Goal: Transaction & Acquisition: Book appointment/travel/reservation

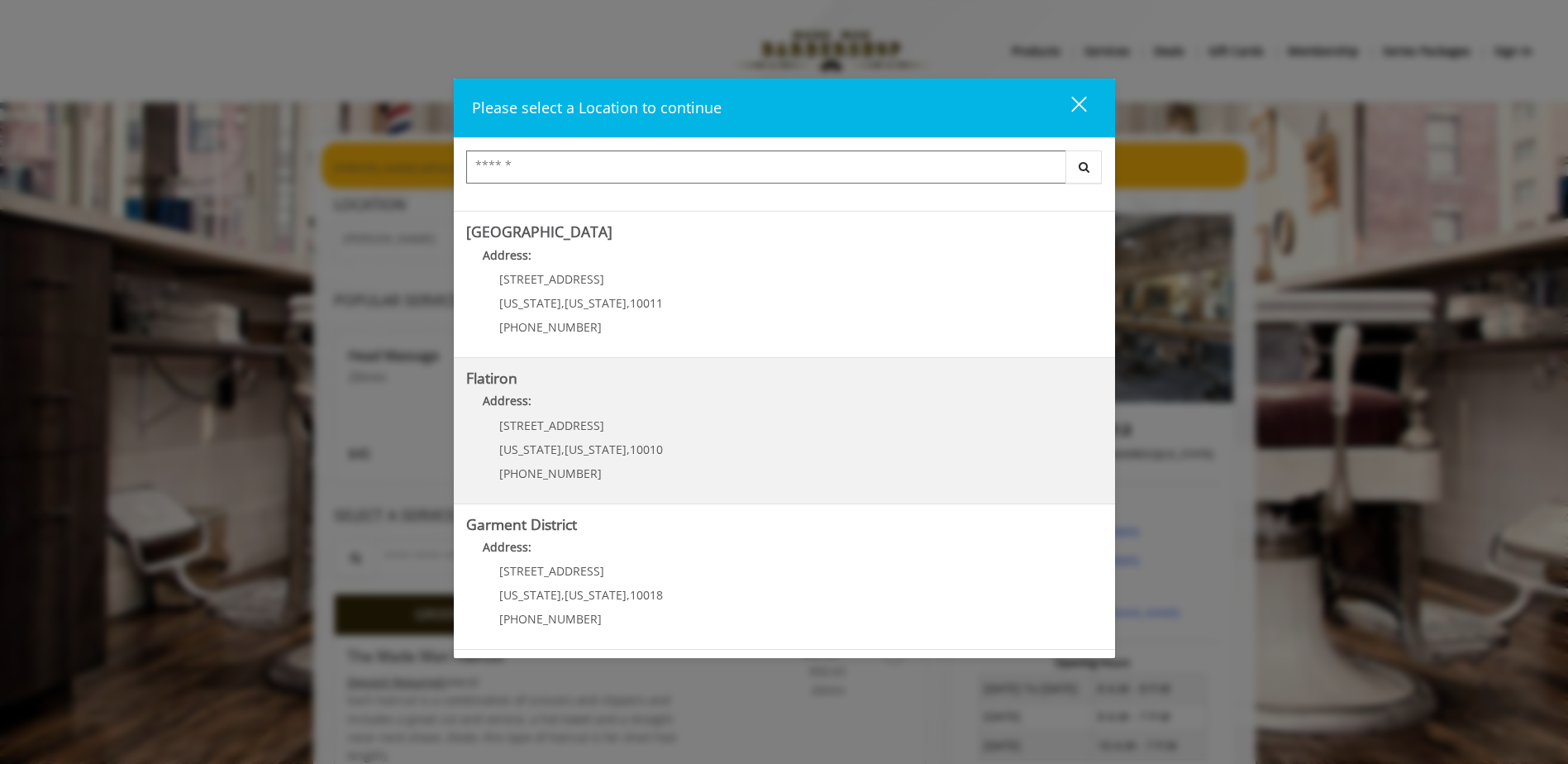
scroll to position [82, 0]
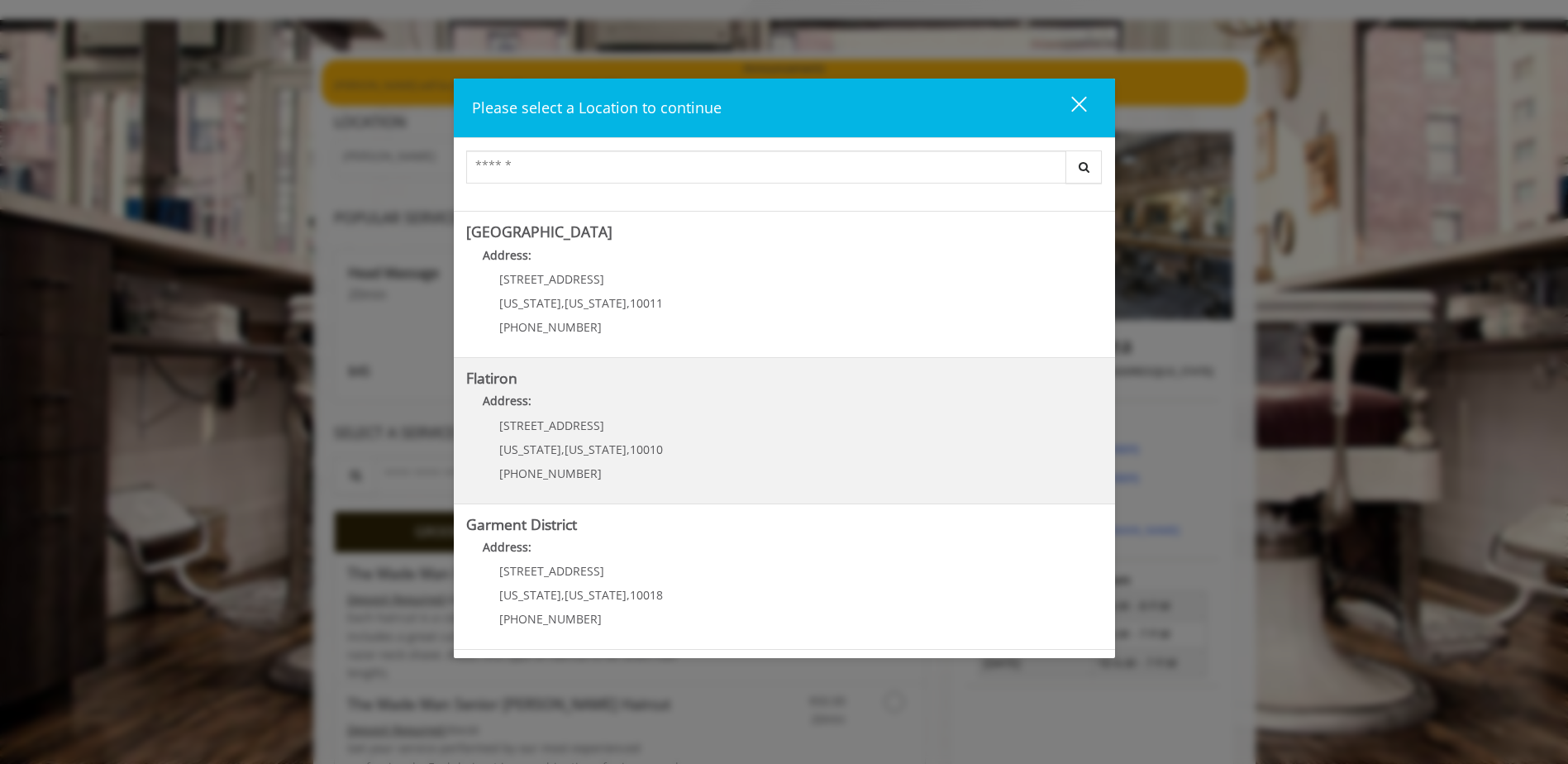
click at [770, 433] on "Flatiron Address: [STREET_ADDRESS][US_STATE][US_STATE] (917) 475-1765" at bounding box center [784, 431] width 636 height 121
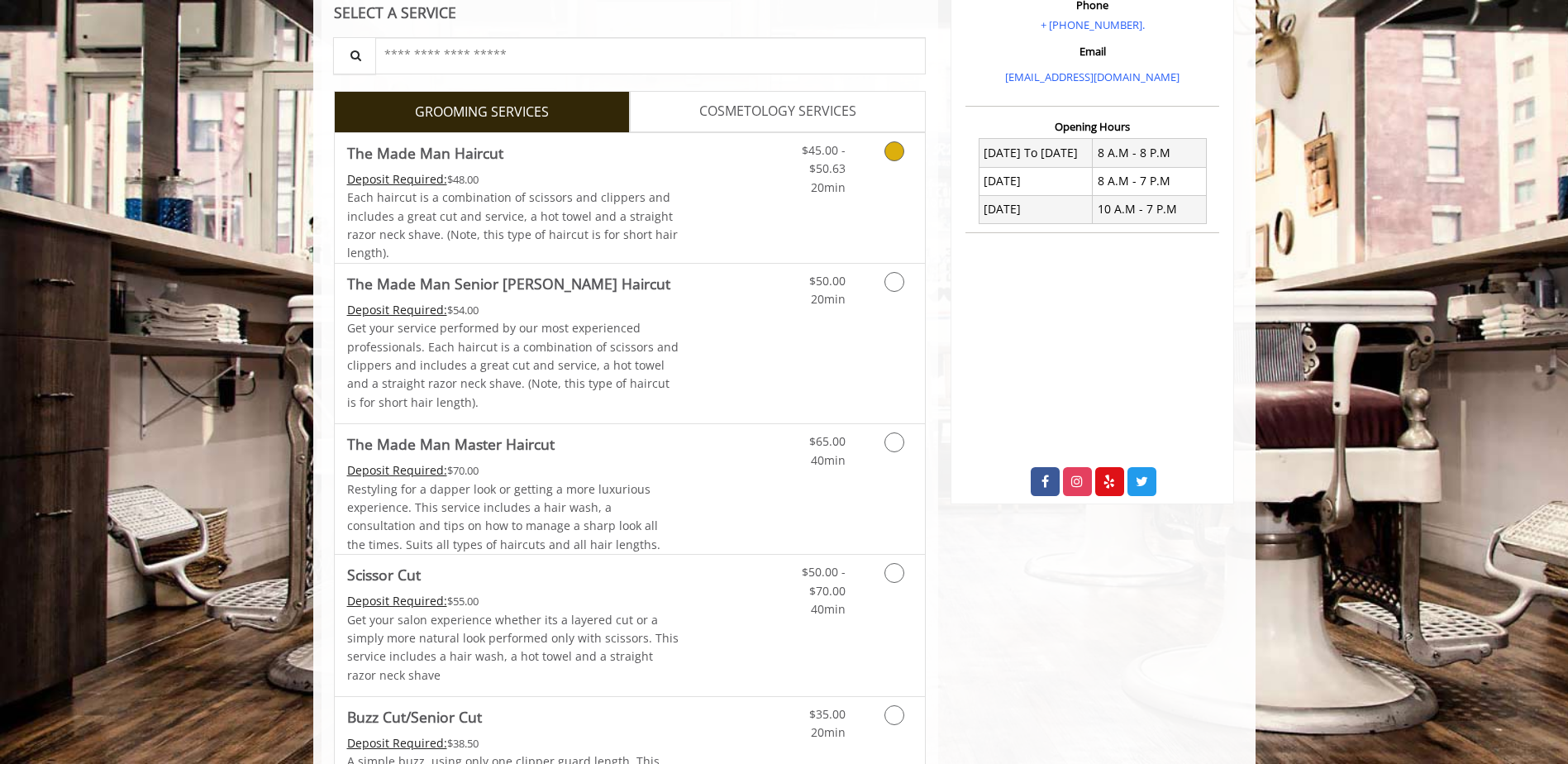
scroll to position [413, 0]
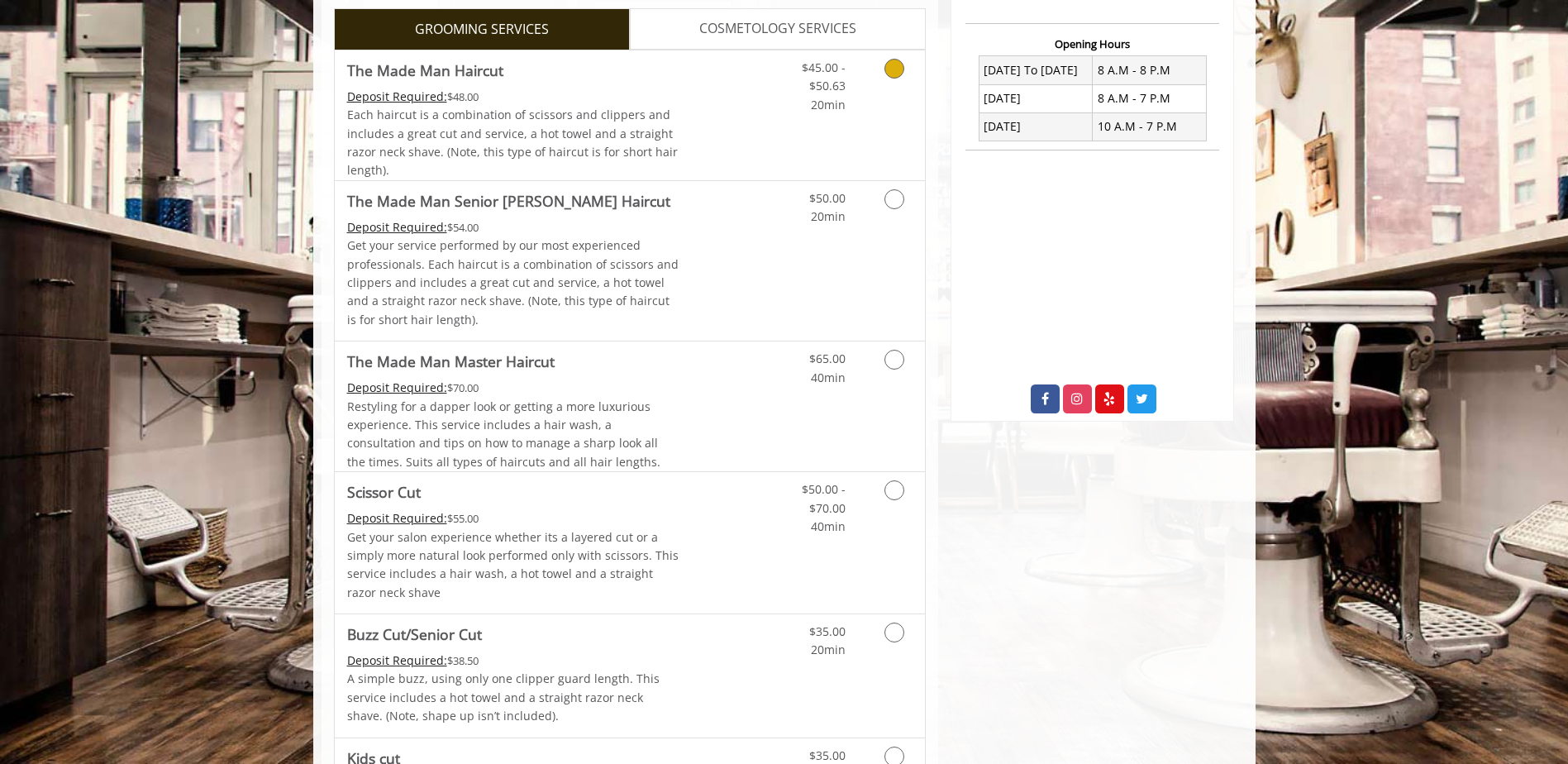
click at [797, 116] on div "$45.00 - $50.63 20min" at bounding box center [851, 115] width 148 height 130
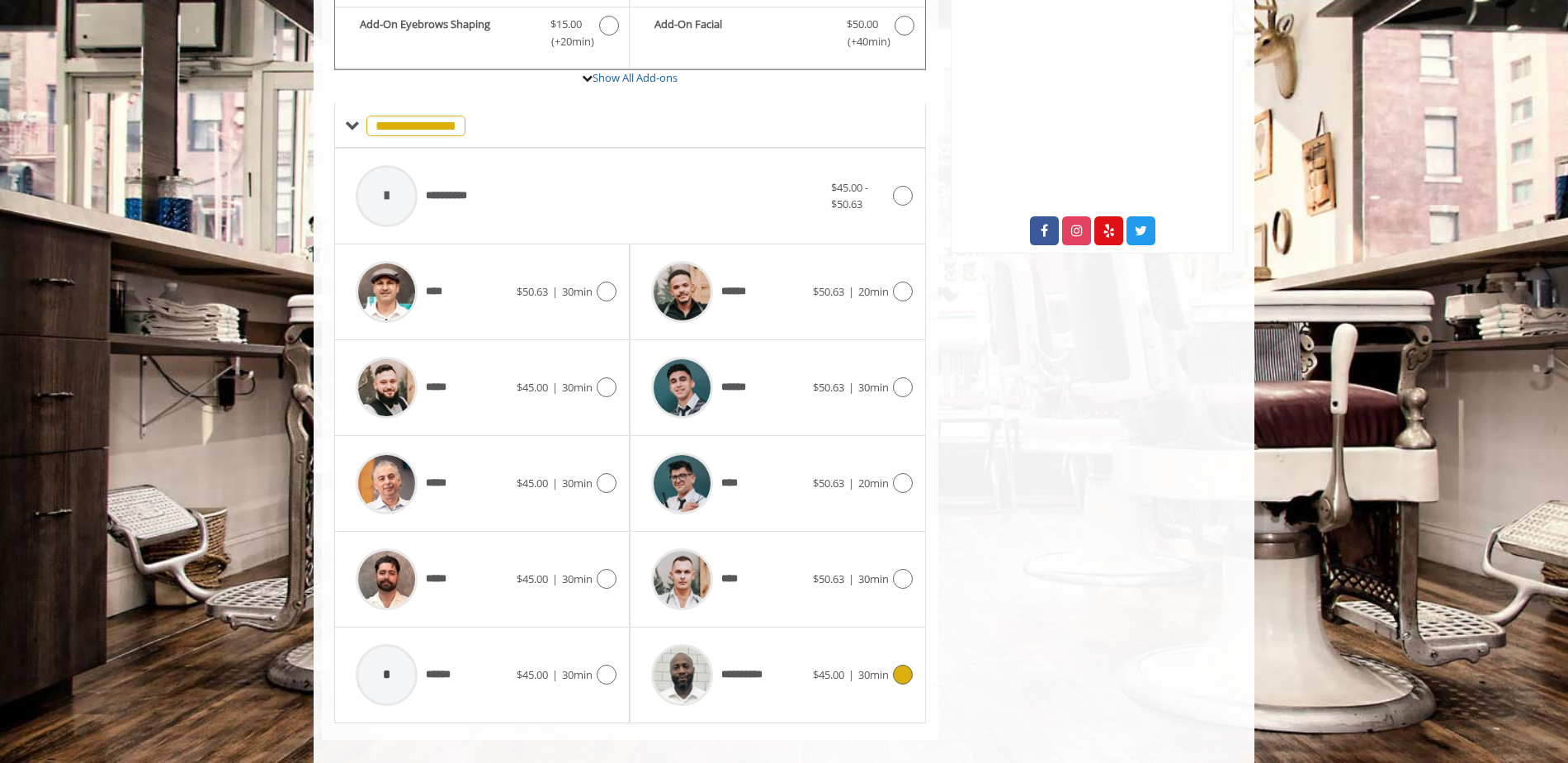
scroll to position [250, 0]
click at [889, 675] on div at bounding box center [901, 674] width 24 height 19
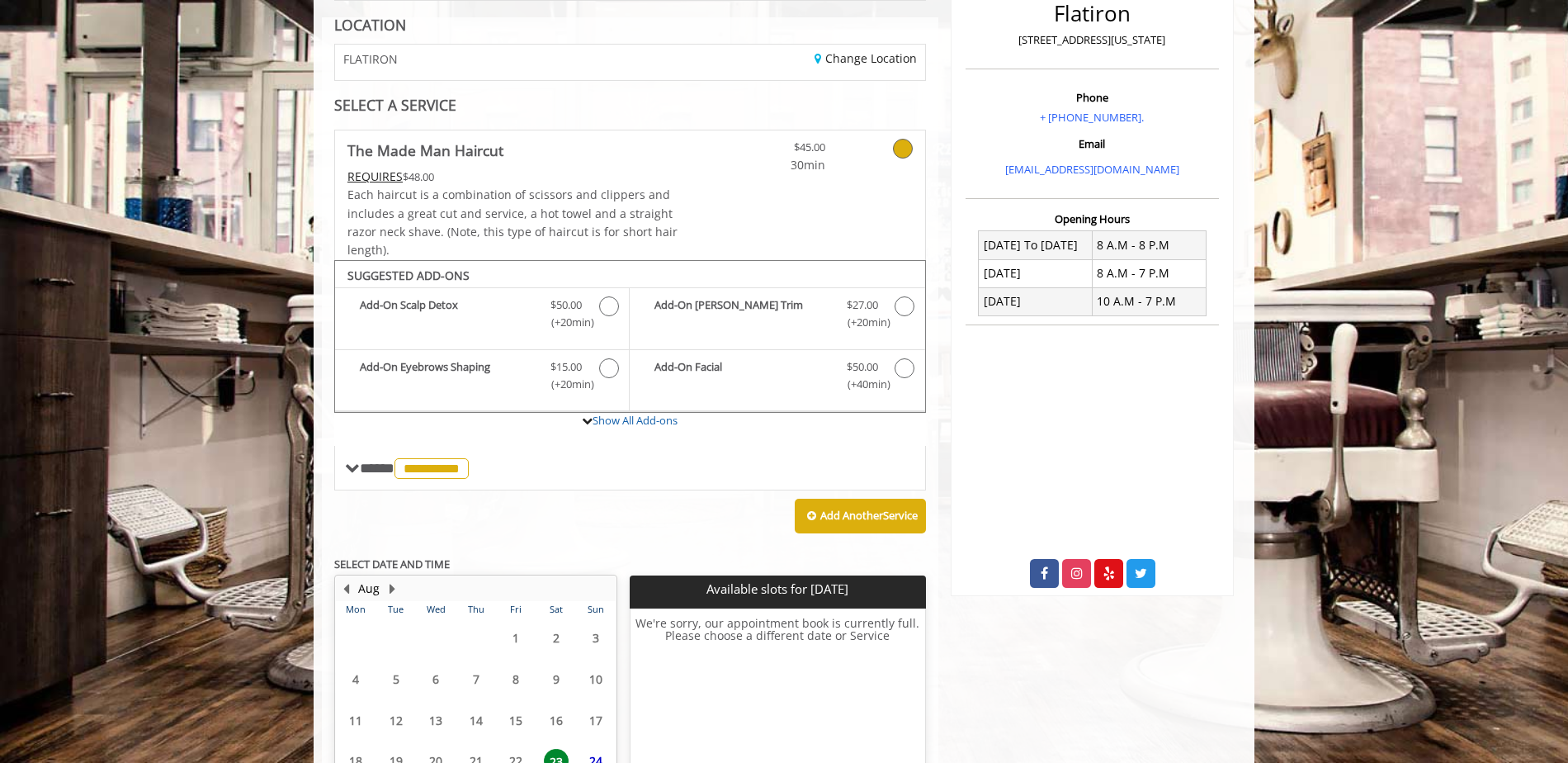
scroll to position [390, 0]
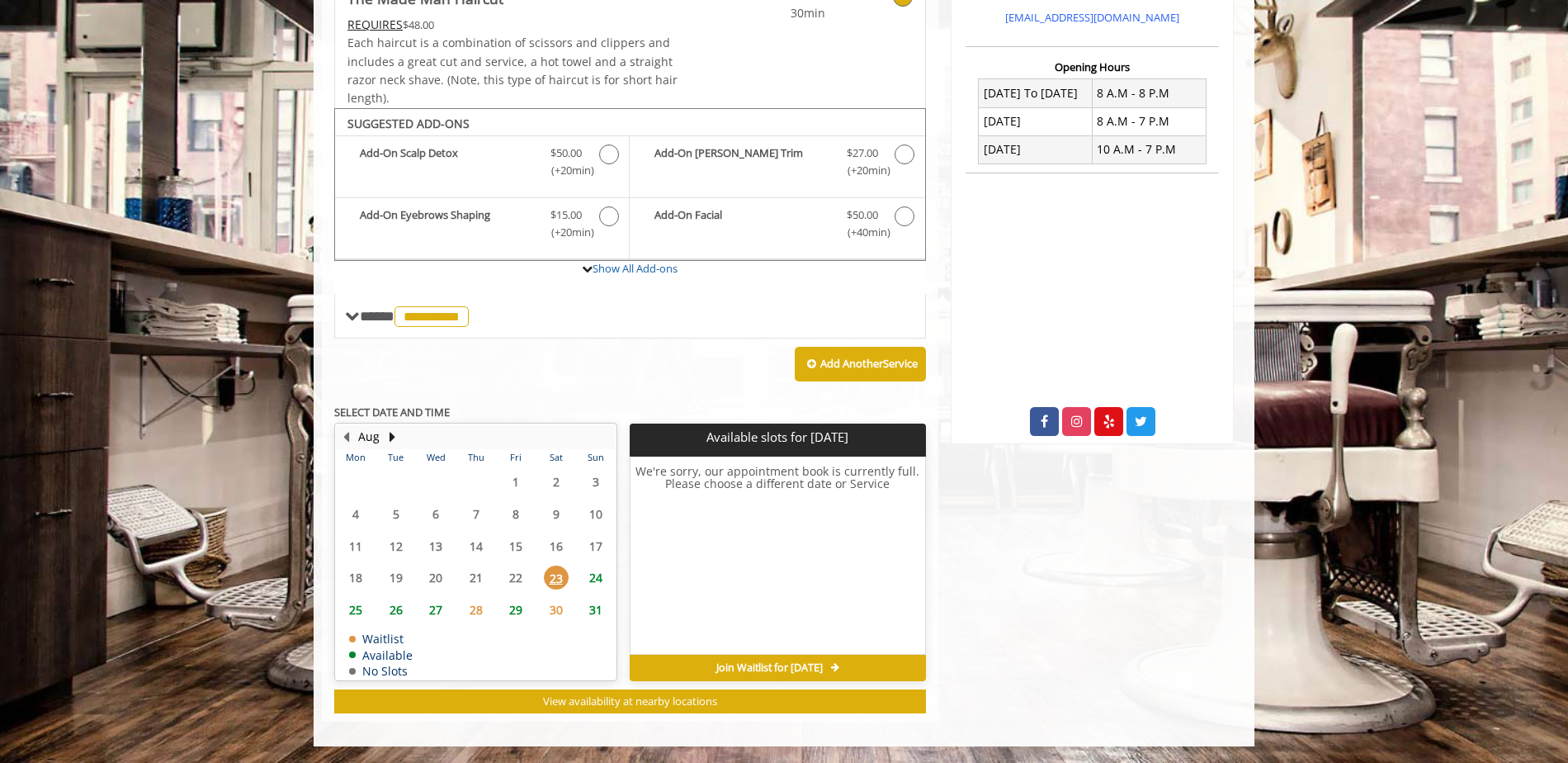
click at [594, 583] on span "24" at bounding box center [596, 577] width 25 height 24
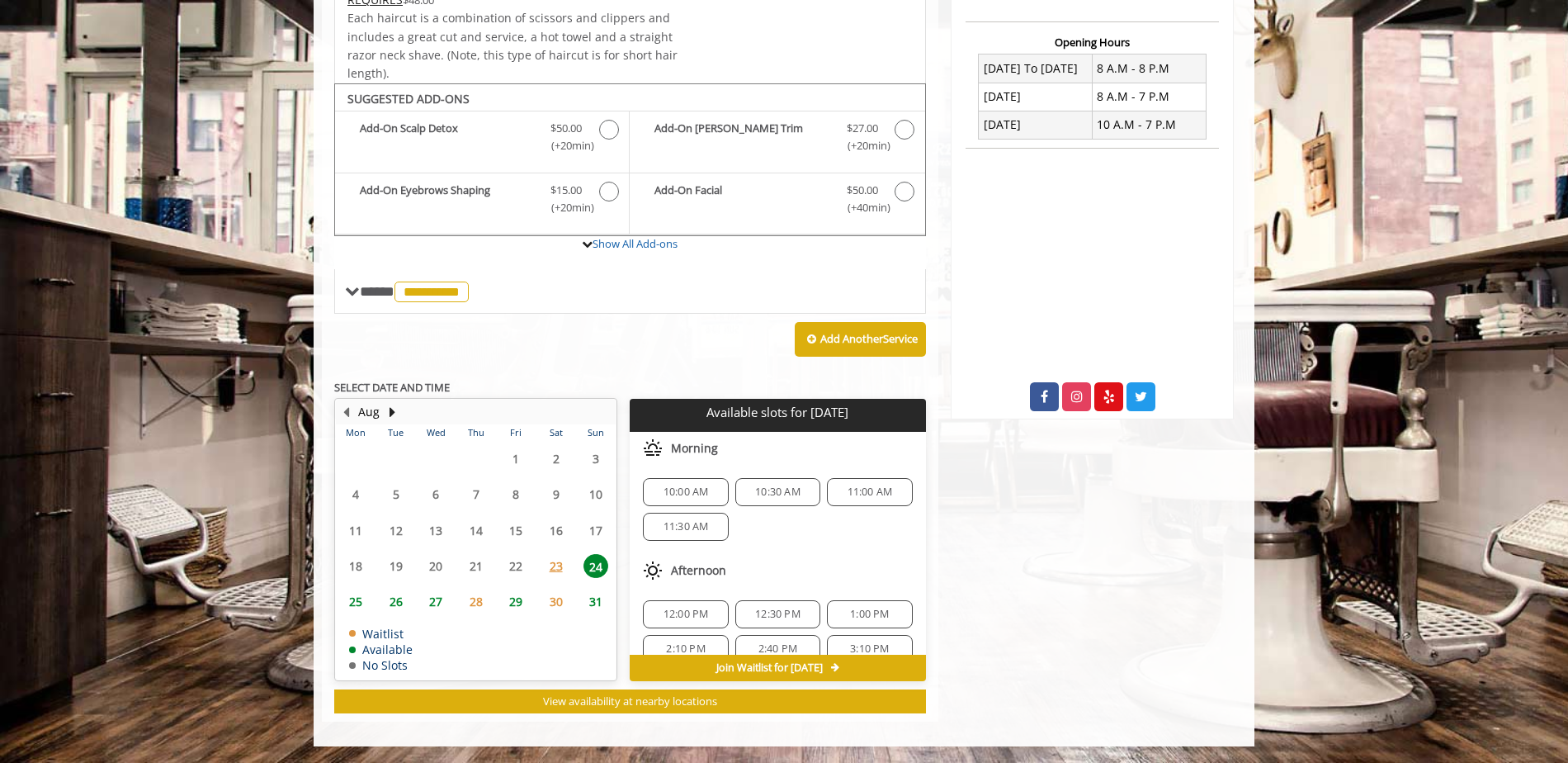
scroll to position [166, 0]
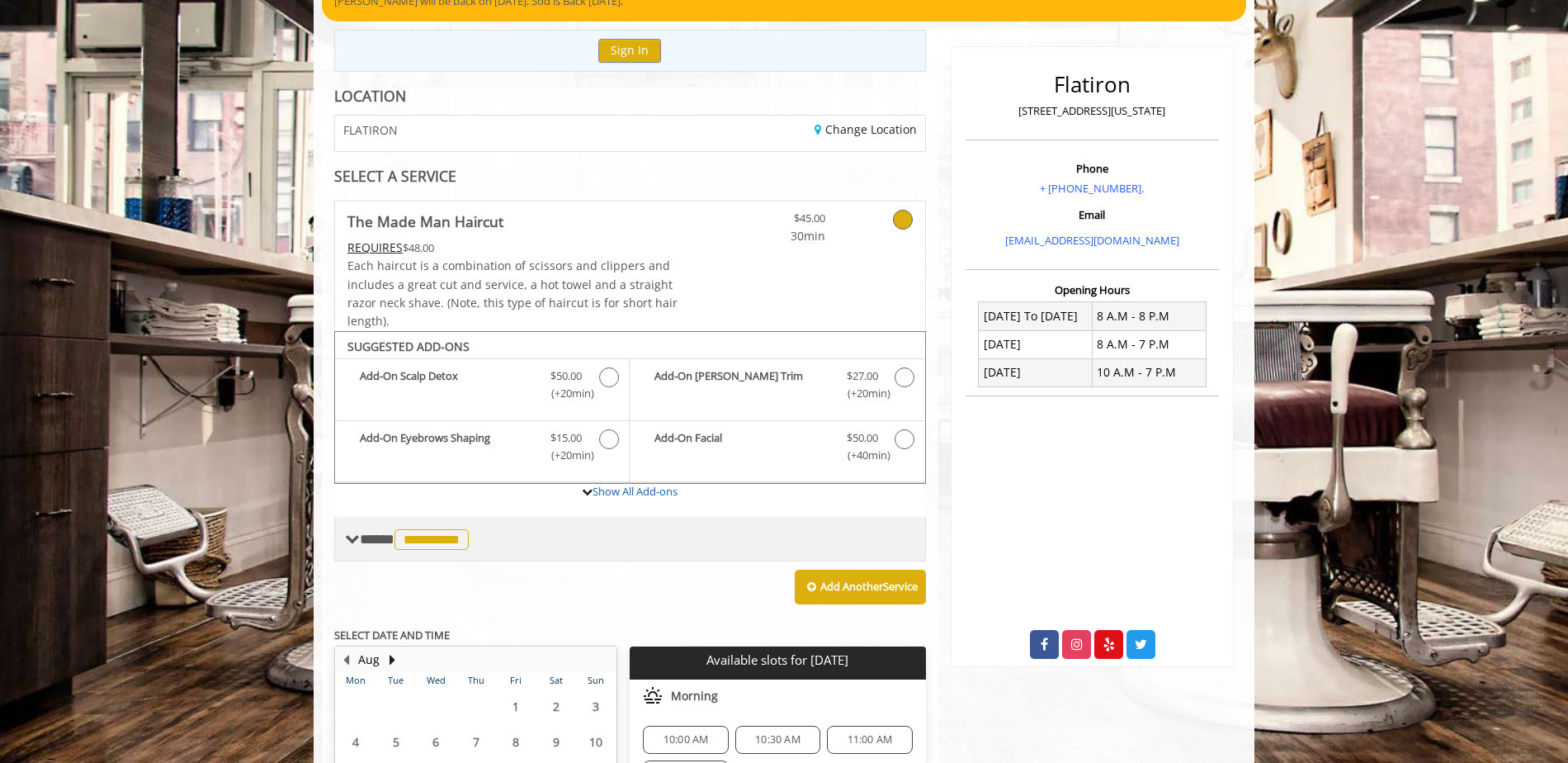
click at [421, 532] on span "**********" at bounding box center [431, 539] width 74 height 20
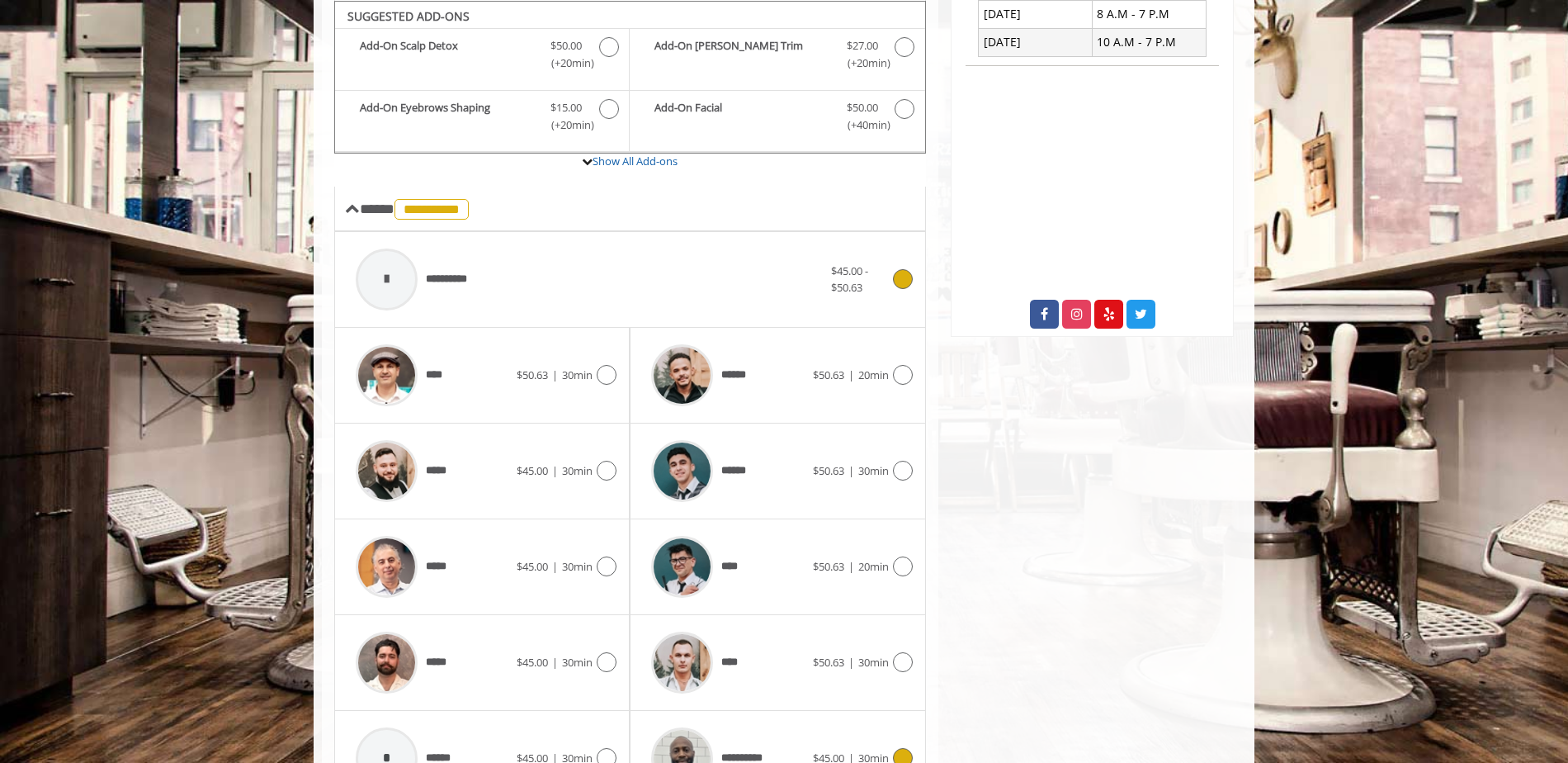
click at [890, 285] on div at bounding box center [901, 279] width 24 height 19
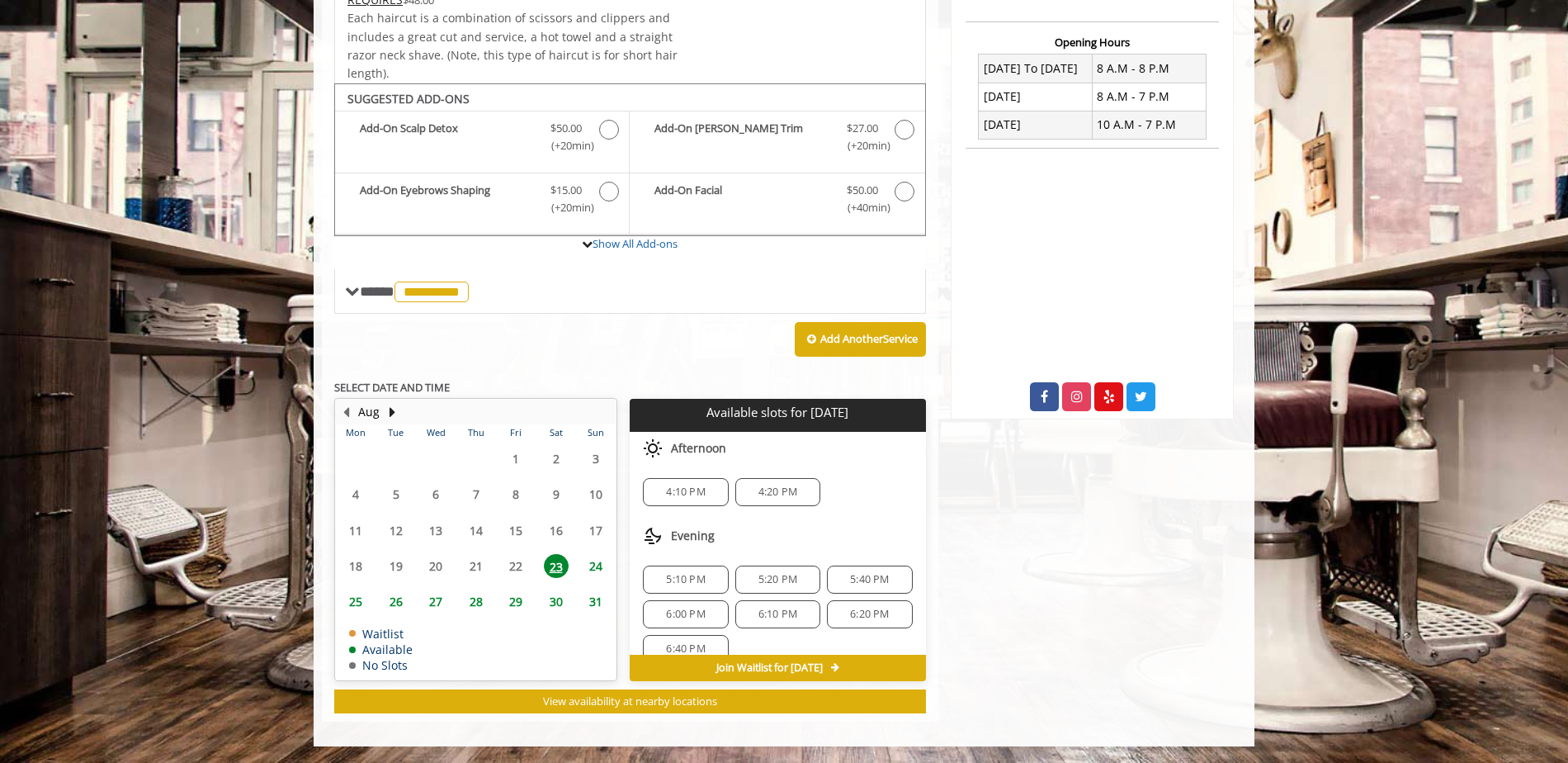
scroll to position [21, 0]
